Goal: Task Accomplishment & Management: Manage account settings

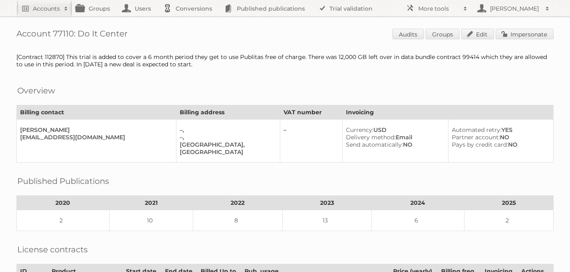
scroll to position [297, 0]
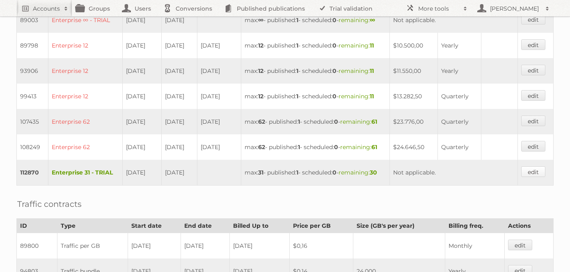
click at [533, 177] on link "edit" at bounding box center [533, 172] width 24 height 11
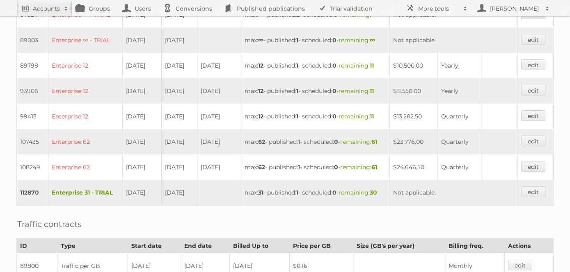
scroll to position [288, 0]
